Goal: Transaction & Acquisition: Purchase product/service

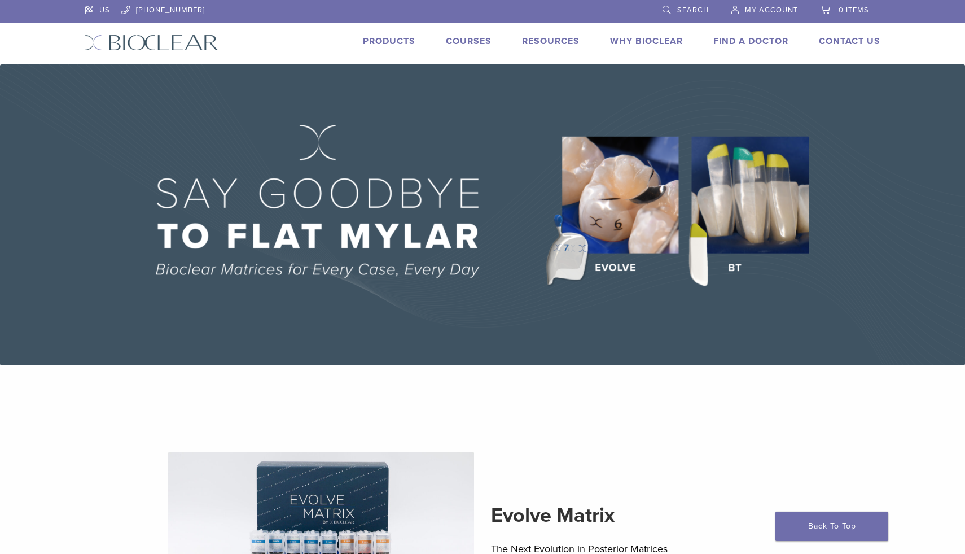
click at [395, 42] on link "Products" at bounding box center [389, 41] width 52 height 11
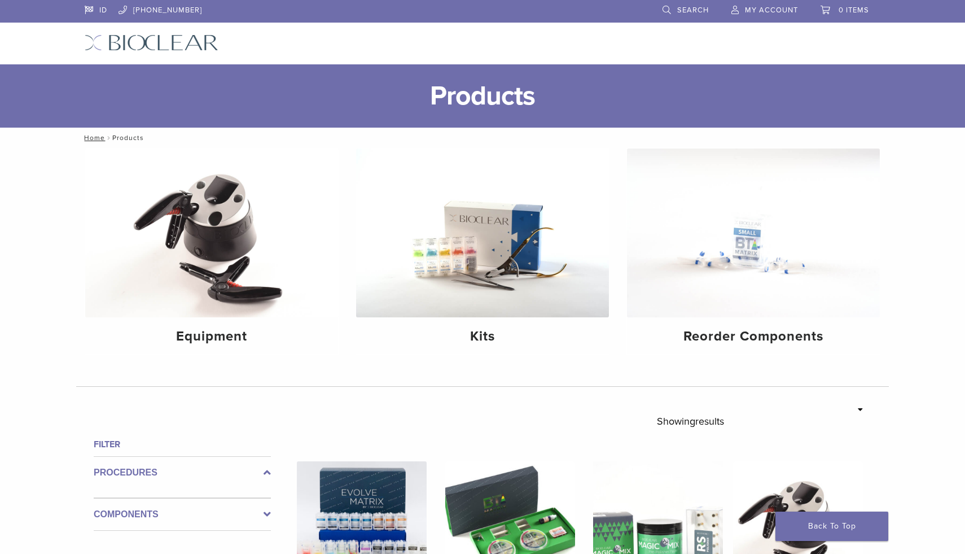
click at [297, 292] on img at bounding box center [211, 232] width 253 height 169
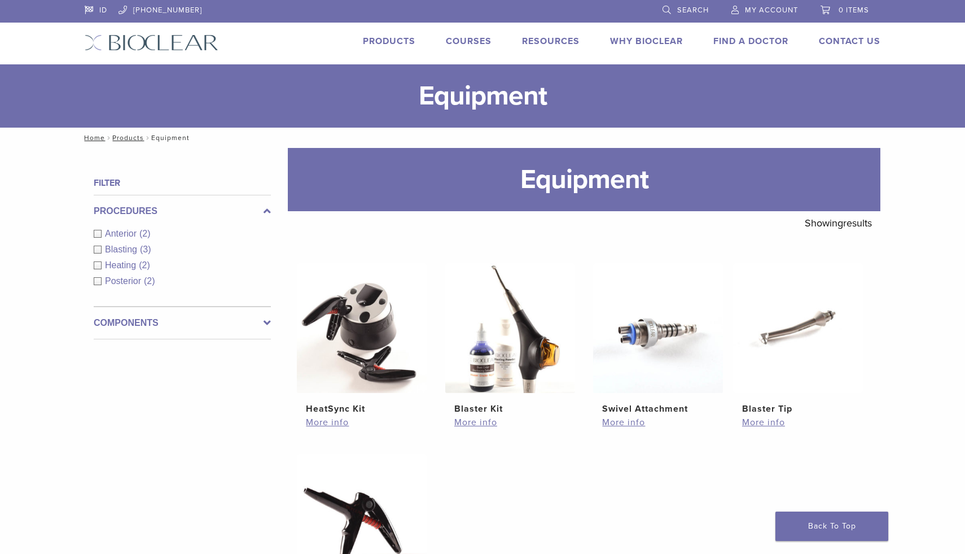
click at [386, 43] on link "Products" at bounding box center [389, 41] width 52 height 11
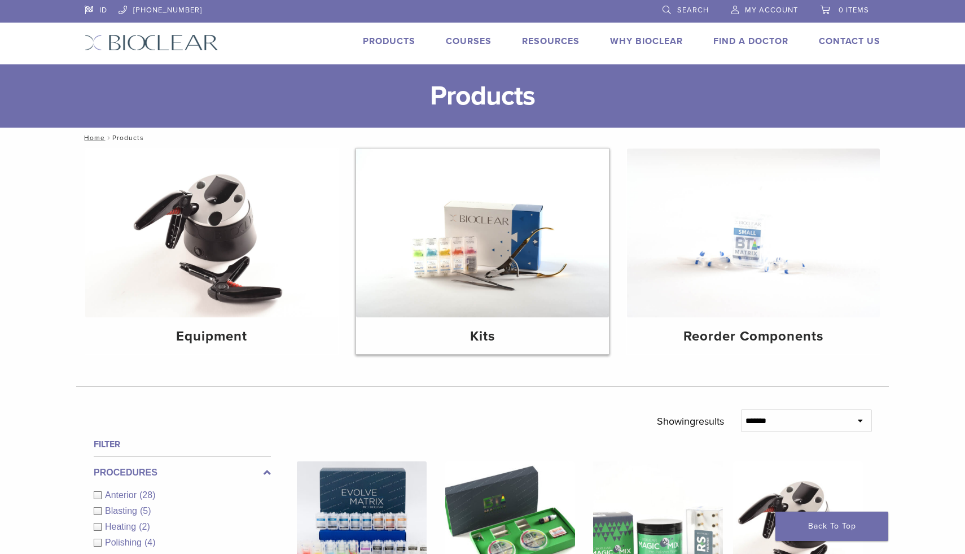
click at [514, 322] on div "Kits" at bounding box center [482, 335] width 253 height 37
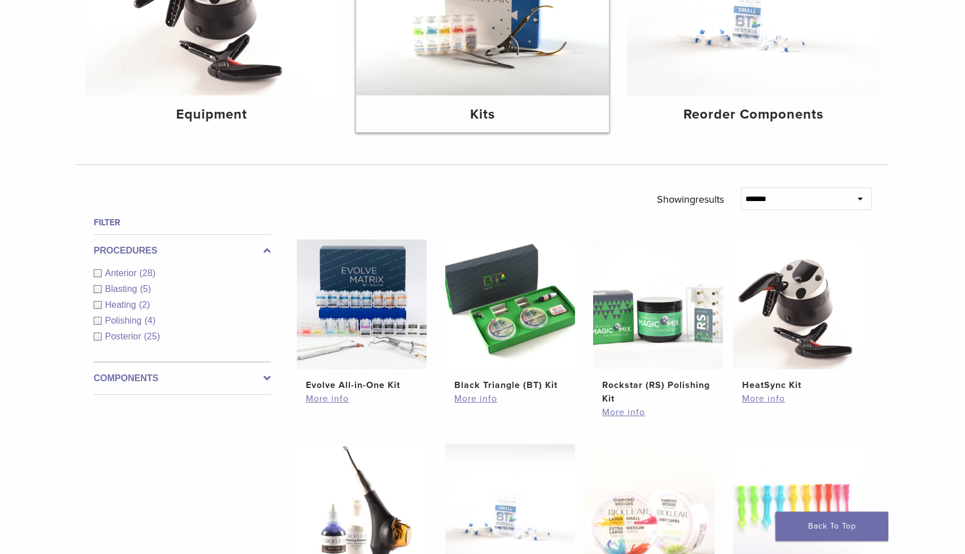
scroll to position [224, 0]
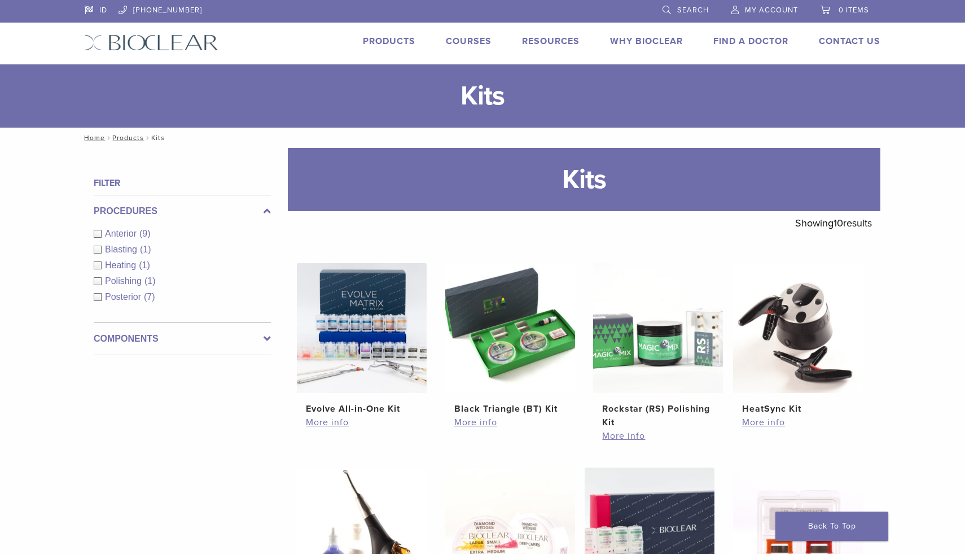
click at [97, 246] on div "Blasting (1)" at bounding box center [182, 250] width 177 height 14
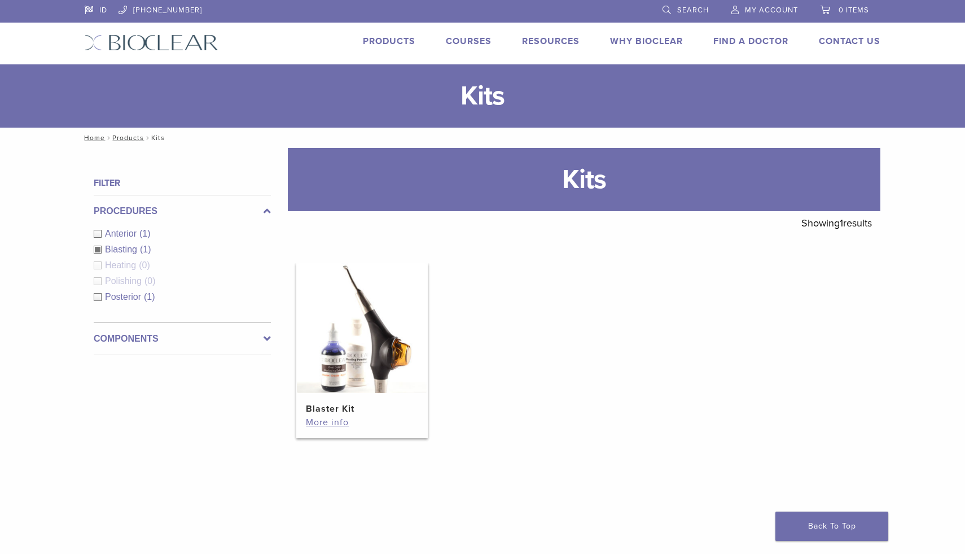
click at [356, 340] on img at bounding box center [362, 328] width 130 height 130
